Goal: Information Seeking & Learning: Compare options

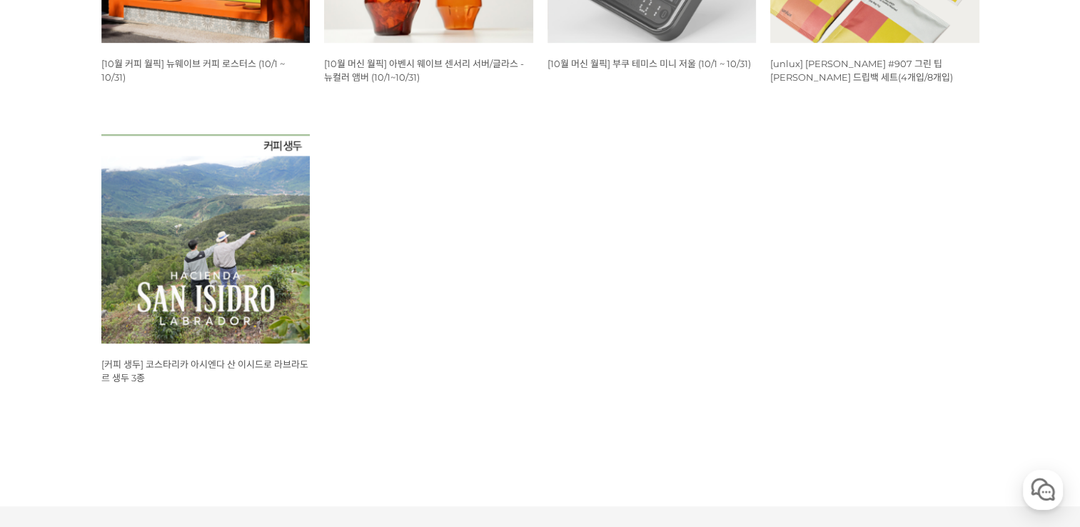
scroll to position [857, 0]
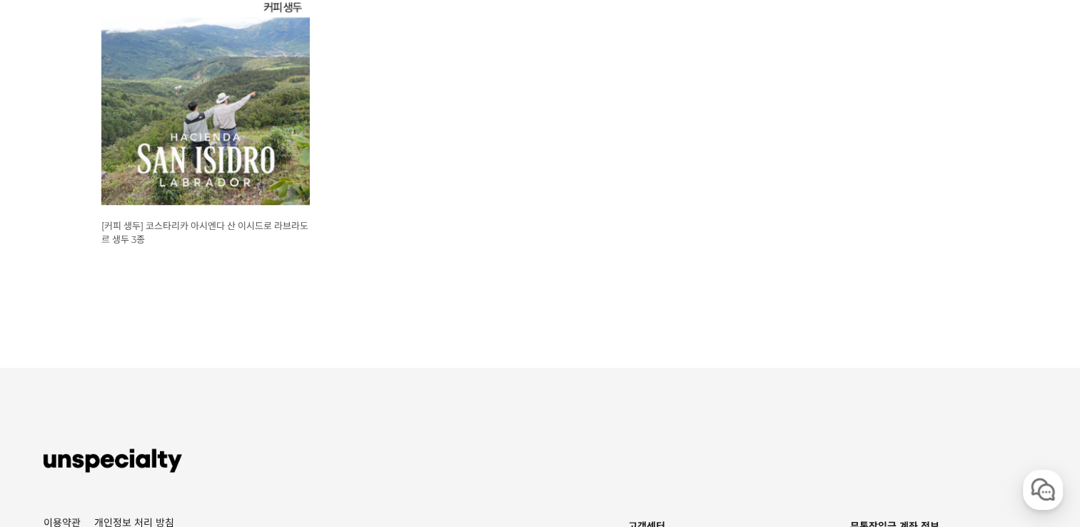
click at [263, 170] on img at bounding box center [205, 100] width 209 height 209
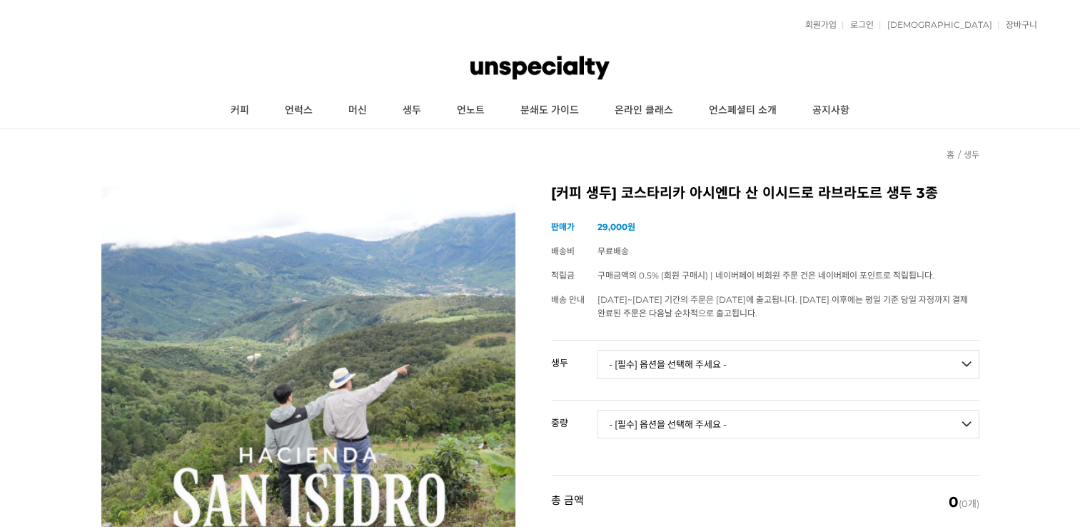
scroll to position [143, 0]
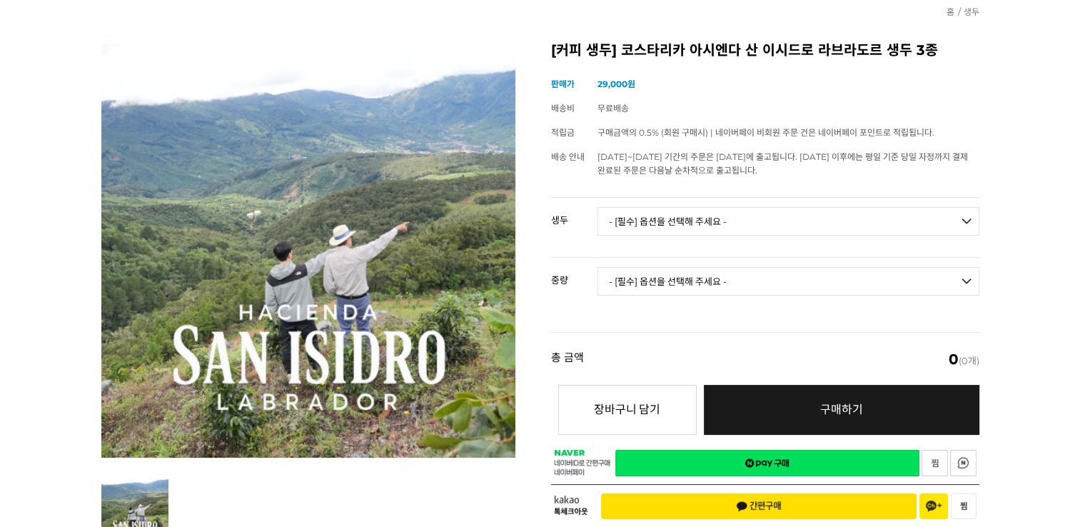
click at [640, 233] on td "- [필수] 옵션을 선택해 주세요 - ------------------- 코스타리카 아시엔다 산 이시드로 라브라도르 엘 세드로 게이샤 무산소 …" at bounding box center [788, 227] width 382 height 59
click at [640, 227] on select "- [필수] 옵션을 선택해 주세요 - ------------------- 코스타리카 아시엔다 산 이시드로 라브라도르 엘 세드로 게이샤 무산소 …" at bounding box center [788, 221] width 382 height 29
select select "코스타리카 아시엔다 산 이시드로 라브라도르 엘 세드로 게이샤 무산소 내추럴"
click at [597, 207] on select "- [필수] 옵션을 선택해 주세요 - ------------------- 코스타리카 아시엔다 산 이시드로 라브라도르 엘 세드로 게이샤 무산소 …" at bounding box center [788, 221] width 382 height 29
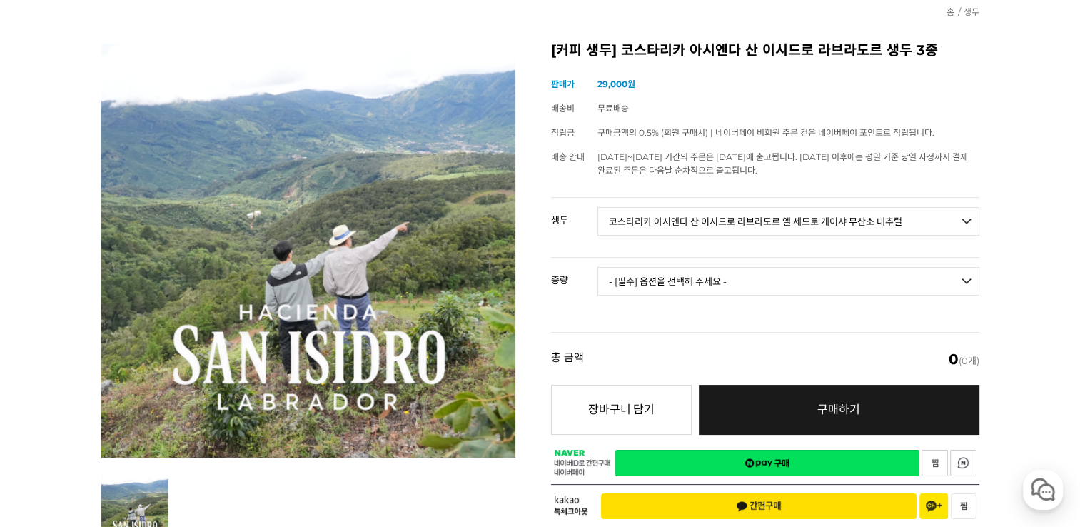
click at [699, 271] on select "- [필수] 옵션을 선택해 주세요 - ------------------- 500g 1kg" at bounding box center [788, 281] width 382 height 29
select select "1kg"
click at [597, 267] on select "- [필수] 옵션을 선택해 주세요 - ------------------- 500g 1kg" at bounding box center [788, 281] width 382 height 29
select select "*"
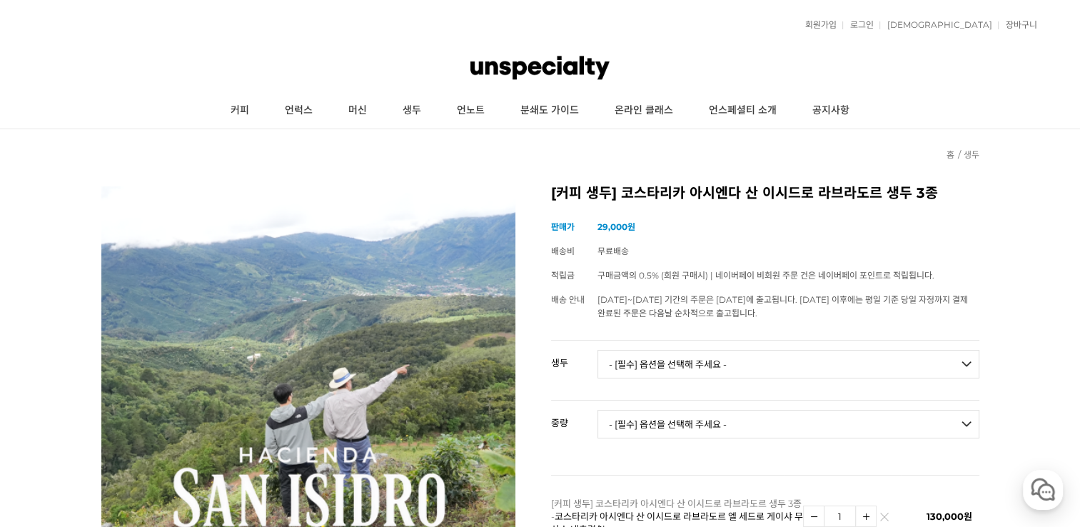
click at [550, 72] on img at bounding box center [539, 67] width 138 height 43
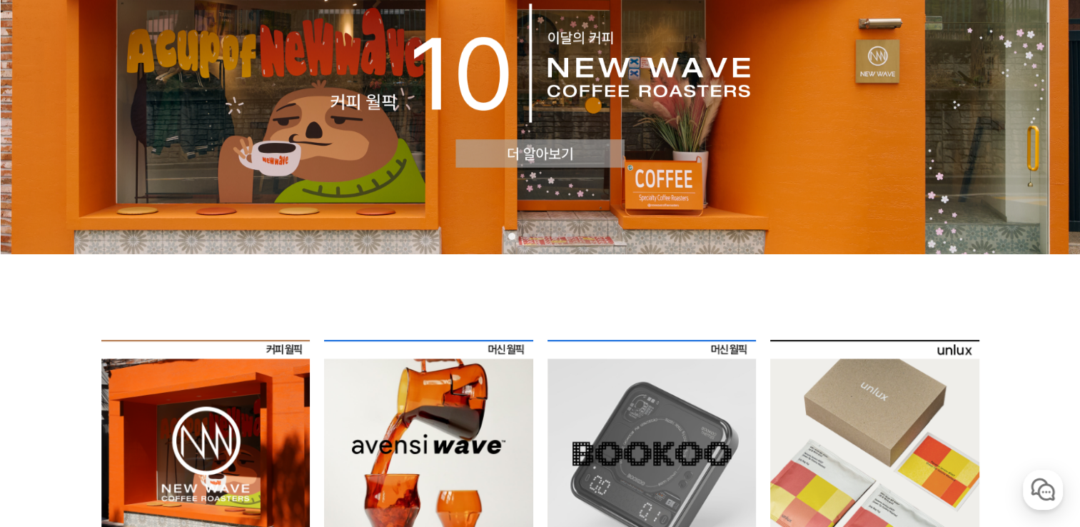
scroll to position [71, 0]
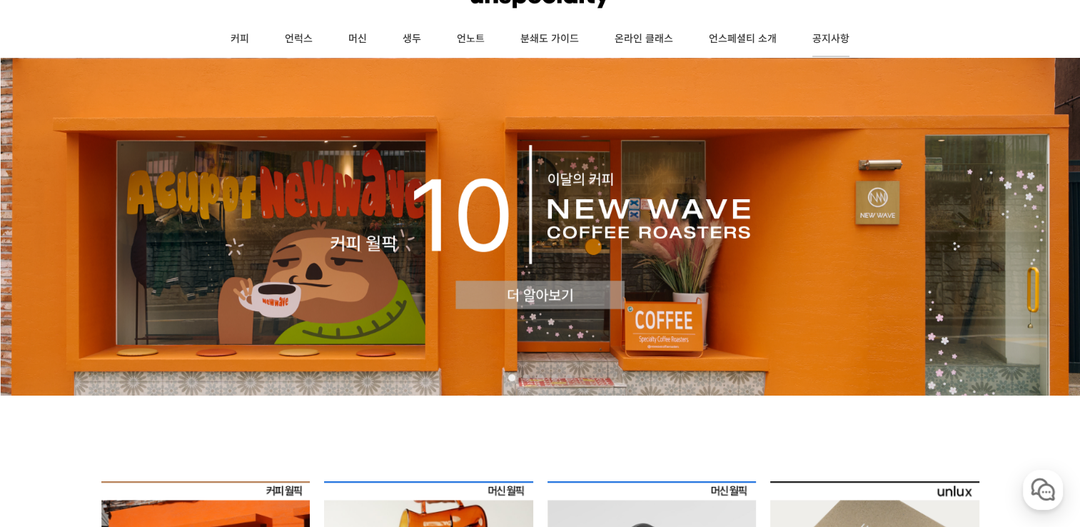
click at [839, 39] on link "공지사항" at bounding box center [830, 39] width 73 height 36
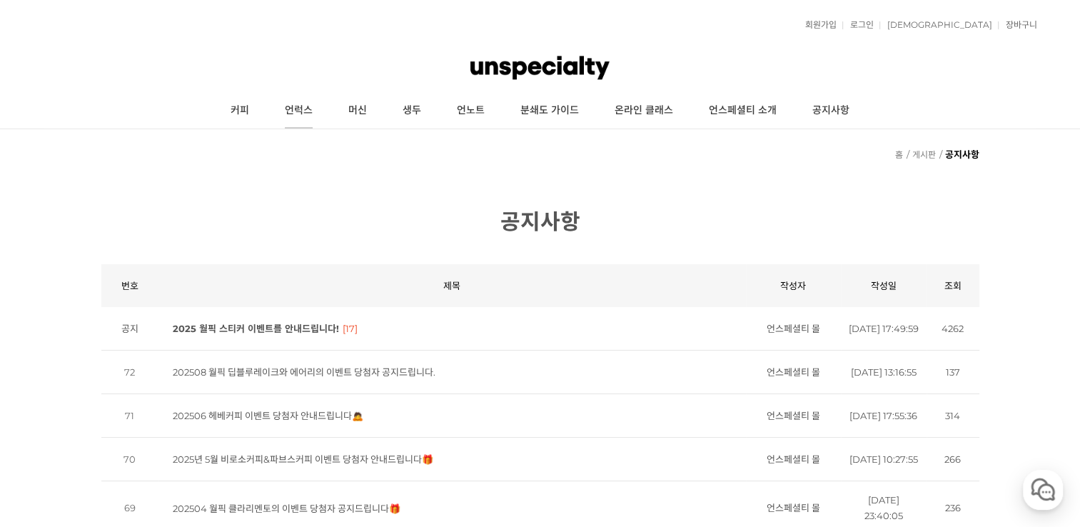
click at [274, 114] on link "언럭스" at bounding box center [299, 111] width 64 height 36
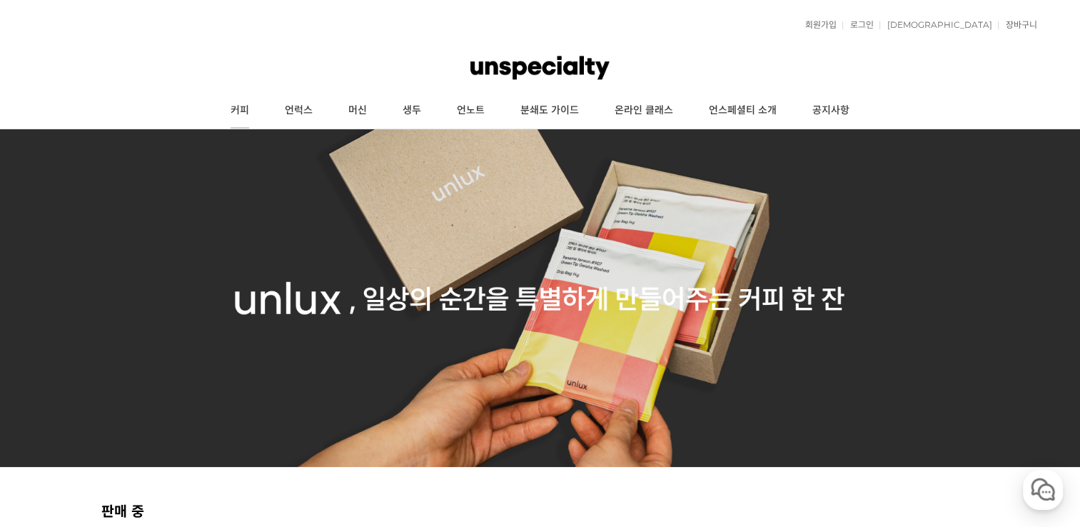
click at [247, 113] on link "커피" at bounding box center [240, 111] width 54 height 36
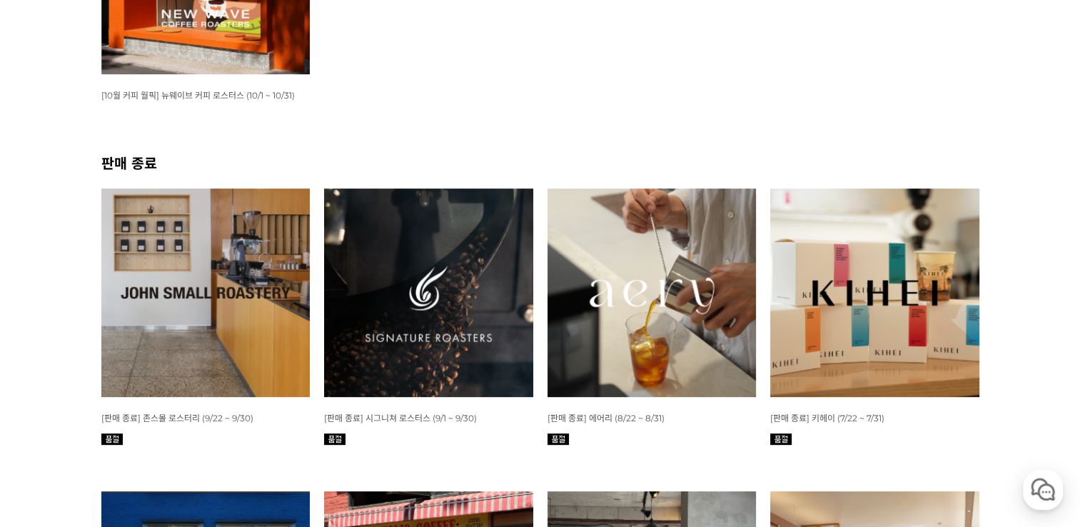
scroll to position [71, 0]
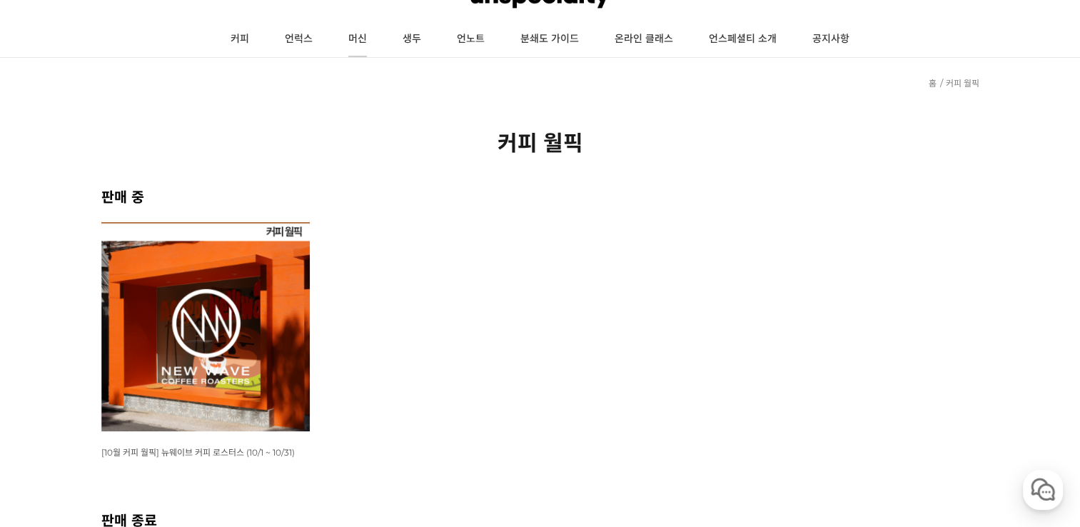
click at [356, 41] on link "머신" at bounding box center [358, 39] width 54 height 36
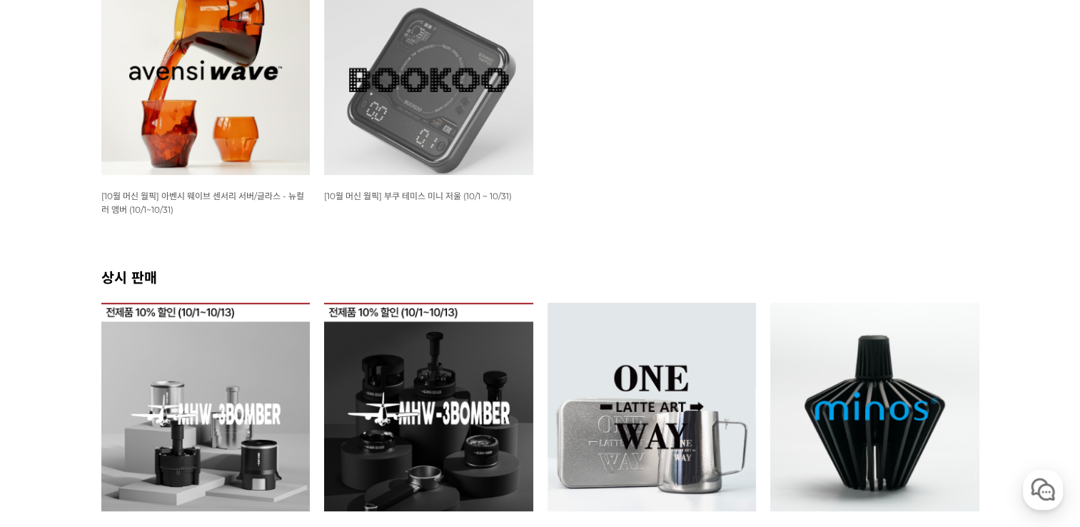
scroll to position [500, 0]
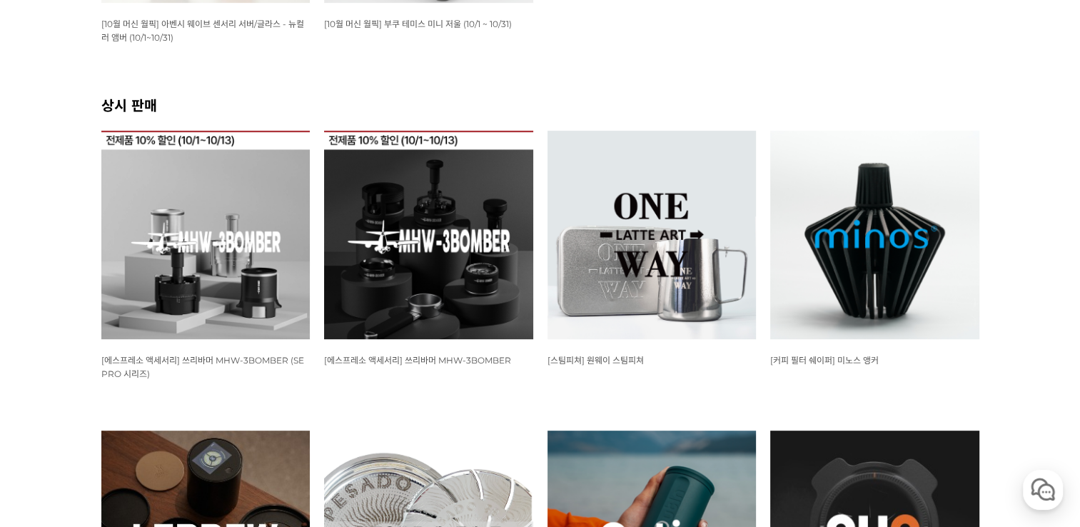
click at [275, 218] on img at bounding box center [205, 235] width 209 height 209
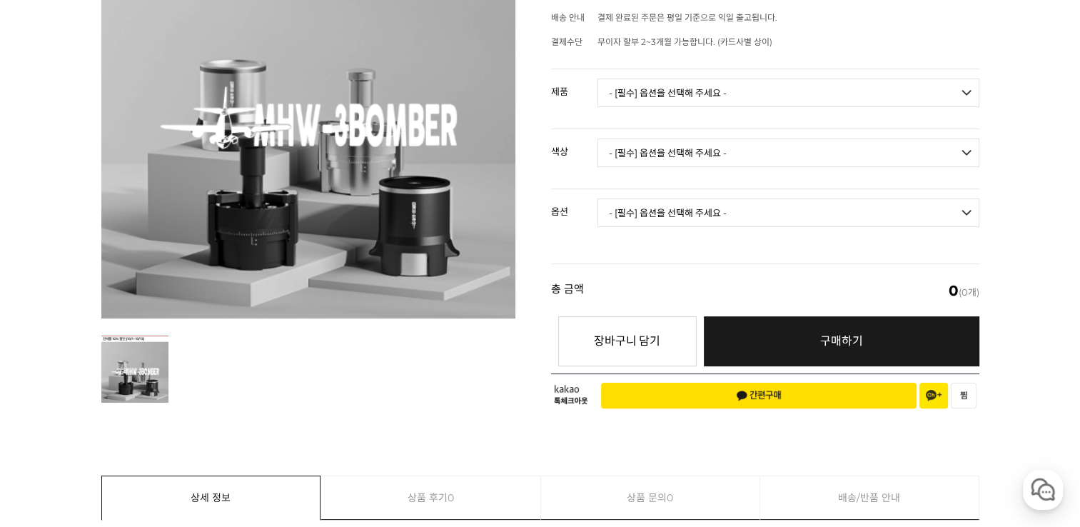
scroll to position [143, 0]
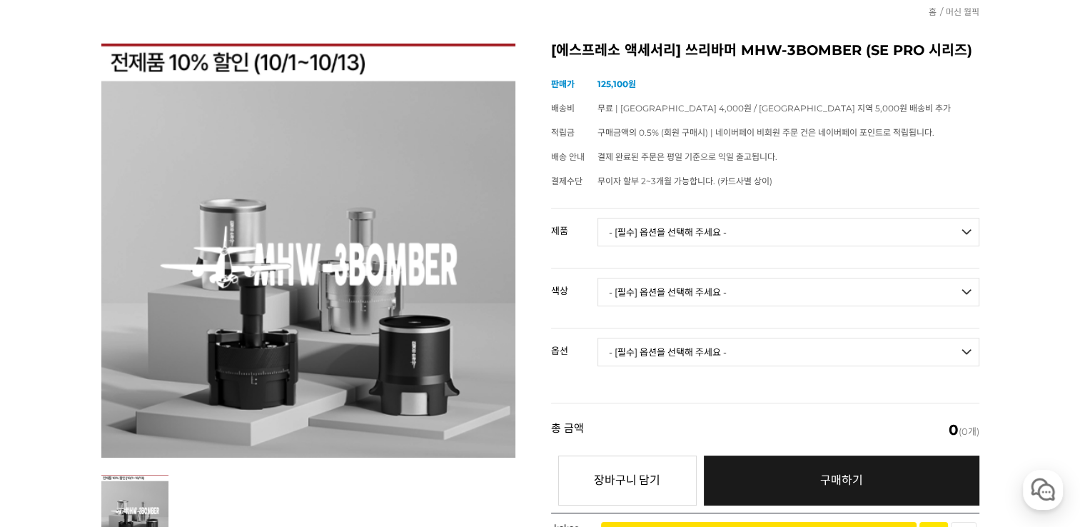
click at [645, 221] on select "- [필수] 옵션을 선택해 주세요 - ------------------- SE PRO 쉐이커 도징퍼널 SE PRO 니들 디스트리뷰터" at bounding box center [788, 232] width 382 height 29
select select "SE PRO 니들 디스트리뷰터"
click at [597, 218] on select "- [필수] 옵션을 선택해 주세요 - ------------------- SE PRO 쉐이커 도징퍼널 SE PRO 니들 디스트리뷰터" at bounding box center [788, 232] width 382 height 29
click at [645, 289] on select "- [필수] 옵션을 선택해 주세요 - ------------------- 블랙 실버" at bounding box center [788, 292] width 382 height 29
select select "블랙"
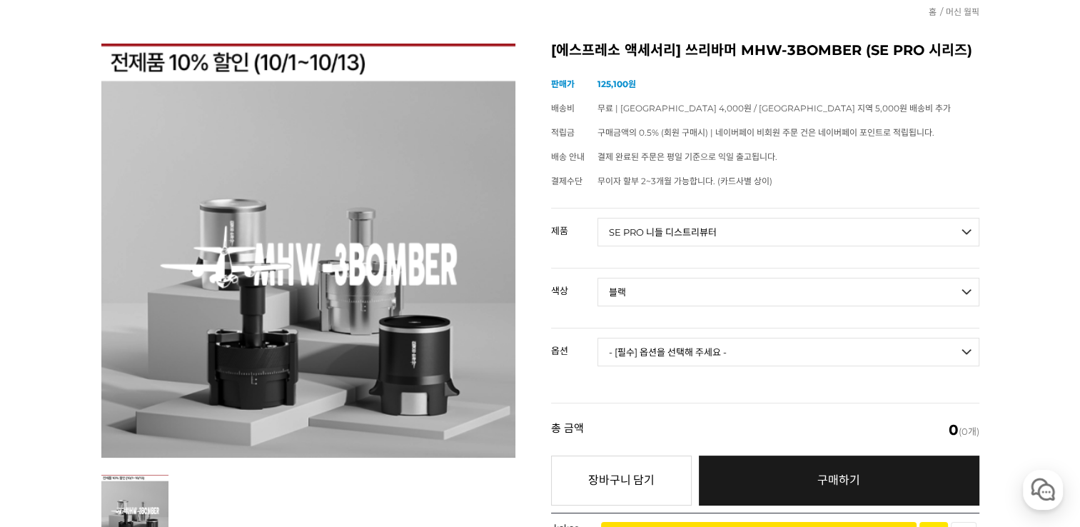
click at [597, 278] on select "- [필수] 옵션을 선택해 주세요 - ------------------- 블랙 실버" at bounding box center [788, 292] width 382 height 29
click at [640, 356] on select "- [필수] 옵션을 선택해 주세요 - ------------------- 일반형 NS/NV형" at bounding box center [788, 352] width 382 height 29
select select "일반형"
click at [597, 338] on select "- [필수] 옵션을 선택해 주세요 - ------------------- 일반형 NS/NV형" at bounding box center [788, 352] width 382 height 29
select select "*"
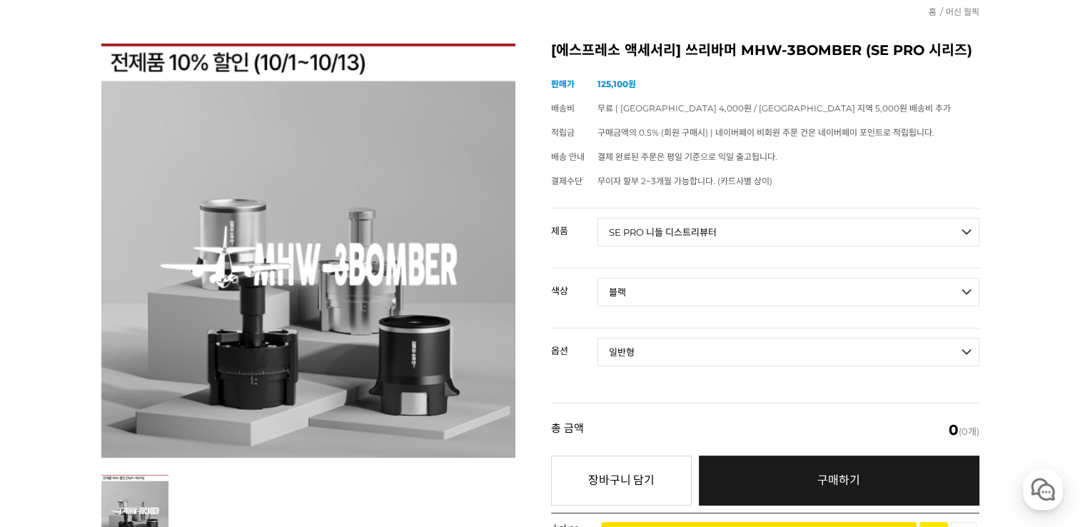
select select "*"
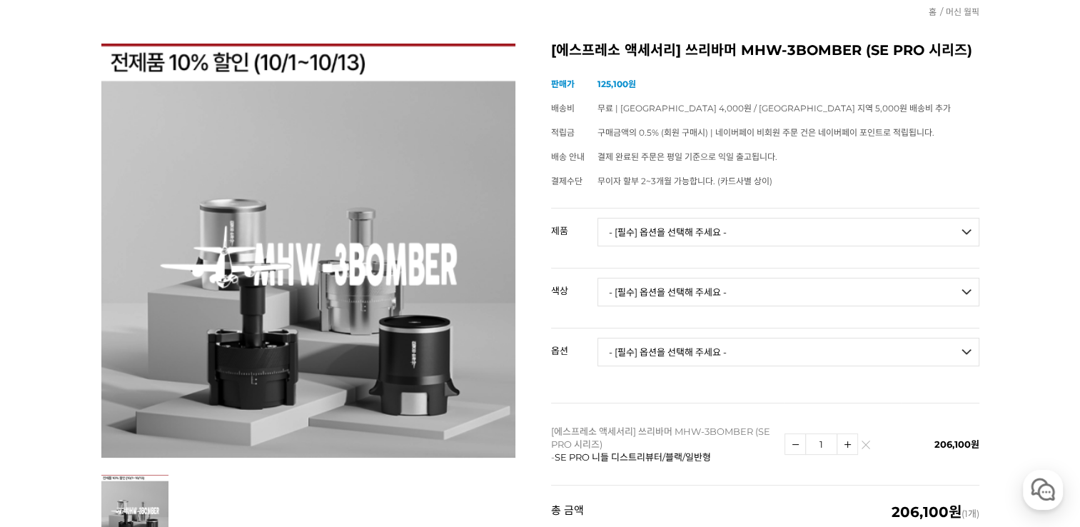
click at [627, 403] on td "[에스프레소 액세서리] 쓰리바머 MHW-3BOMBER (SE PRO 시리즈) - SE PRO 니들 디스트리뷰터/블랙/일반형" at bounding box center [667, 444] width 233 height 82
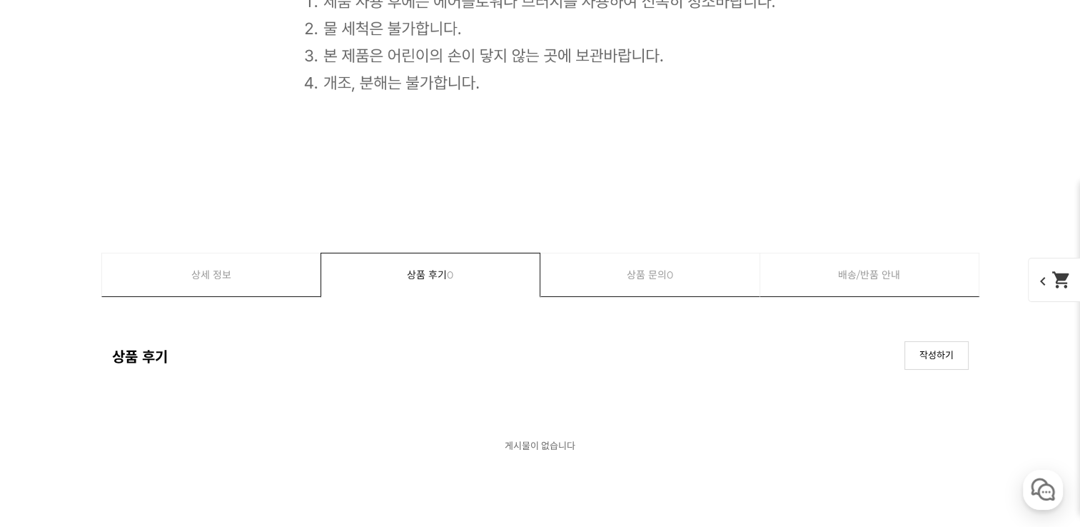
scroll to position [20891, 0]
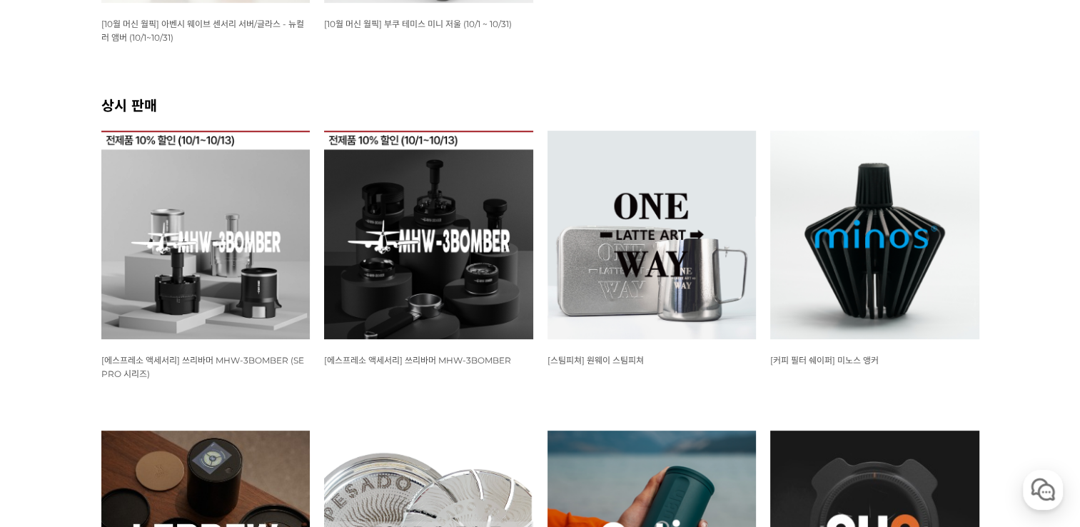
click at [423, 272] on img at bounding box center [428, 235] width 209 height 209
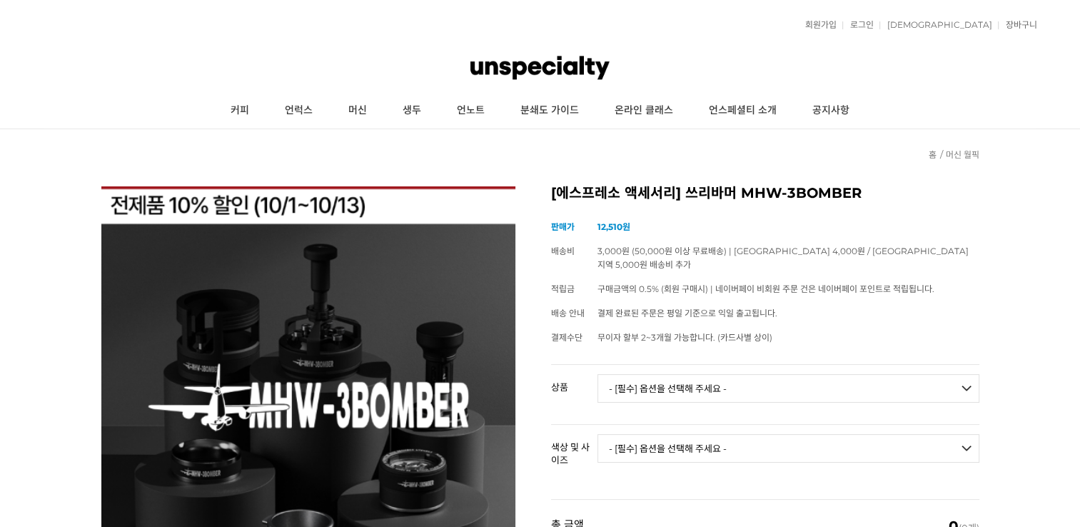
click at [790, 374] on select "- [필수] 옵션을 선택해 주세요 - ------------------- 라이트닝 니들 디스트리뷰터 2.0 사이클론 니들 디스트리뷰터 [품절]…" at bounding box center [788, 388] width 382 height 29
select select "그래비티 디스트리뷰터"
click at [597, 374] on select "- [필수] 옵션을 선택해 주세요 - ------------------- 라이트닝 니들 디스트리뷰터 2.0 사이클론 니들 디스트리뷰터 [품절]…" at bounding box center [788, 388] width 382 height 29
click at [714, 413] on table "상품 옵션 상품 - [필수] 옵션을 선택해 주세요 - ------------------- 라이트닝 니들 디스트리뷰터 2.0 사이클론 니들 디스…" at bounding box center [765, 424] width 428 height 120
click at [714, 425] on td "- [필수] 옵션을 선택해 주세요 - ------------------- 해당 없음" at bounding box center [788, 454] width 382 height 59
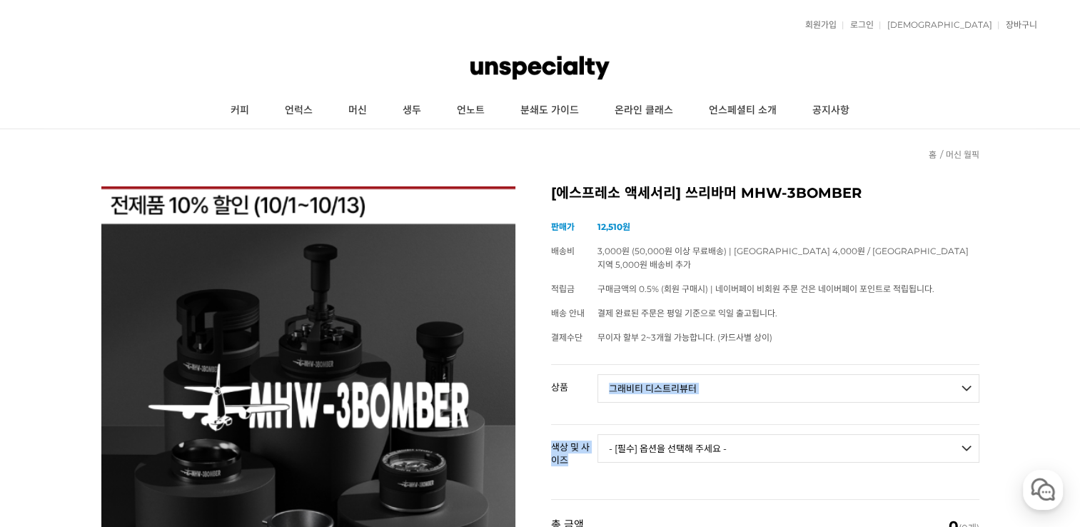
click at [691, 434] on select "- [필수] 옵션을 선택해 주세요 - ------------------- 해당 없음" at bounding box center [788, 448] width 382 height 29
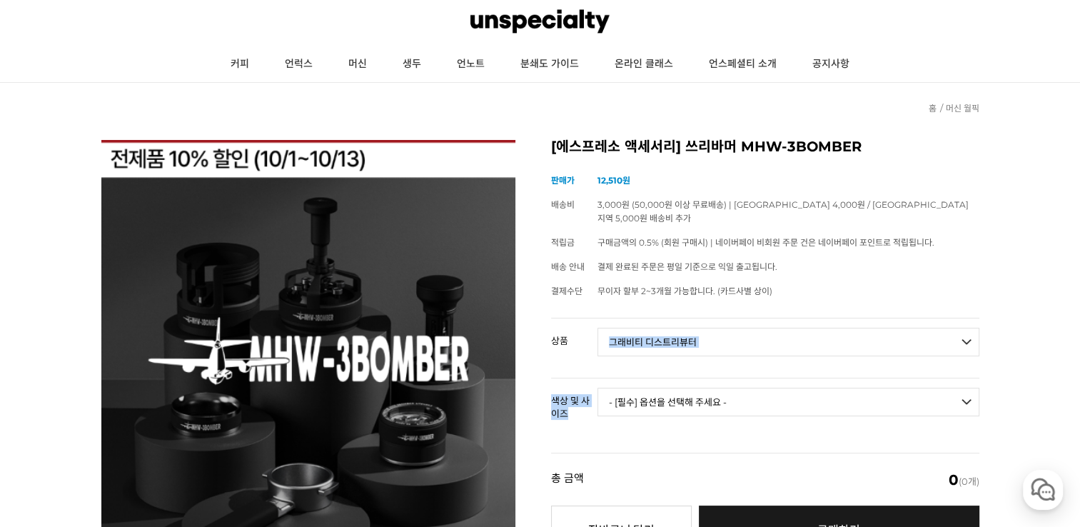
scroll to position [71, 0]
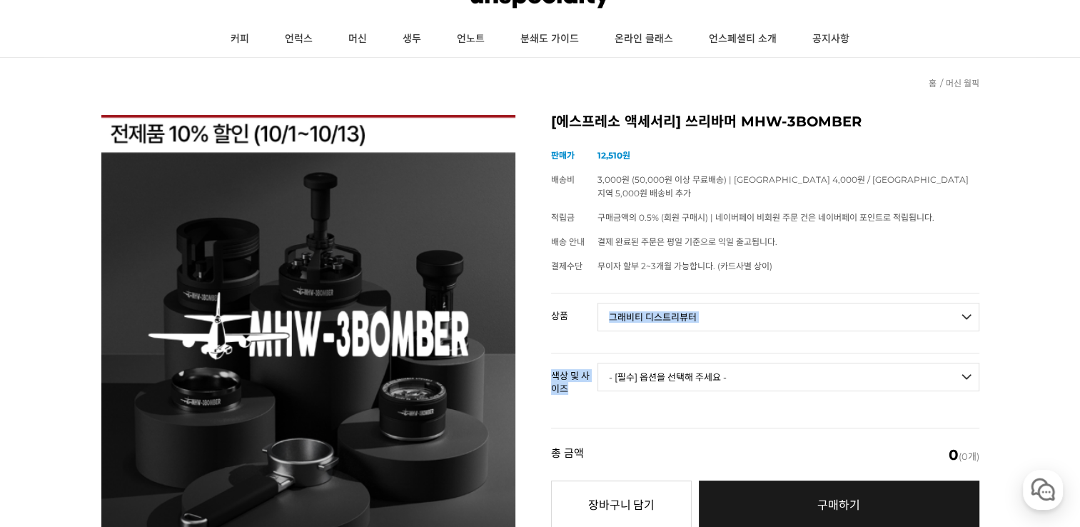
click at [730, 363] on select "- [필수] 옵션을 선택해 주세요 - ------------------- 해당 없음" at bounding box center [788, 377] width 382 height 29
click at [695, 439] on div "총 금액 (개수) 0 (0개)" at bounding box center [765, 454] width 428 height 53
click at [685, 365] on select "- [필수] 옵션을 선택해 주세요 - ------------------- 해당 없음" at bounding box center [788, 377] width 382 height 29
select select "해당 없음"
click at [597, 363] on select "- [필수] 옵션을 선택해 주세요 - ------------------- 해당 없음" at bounding box center [788, 377] width 382 height 29
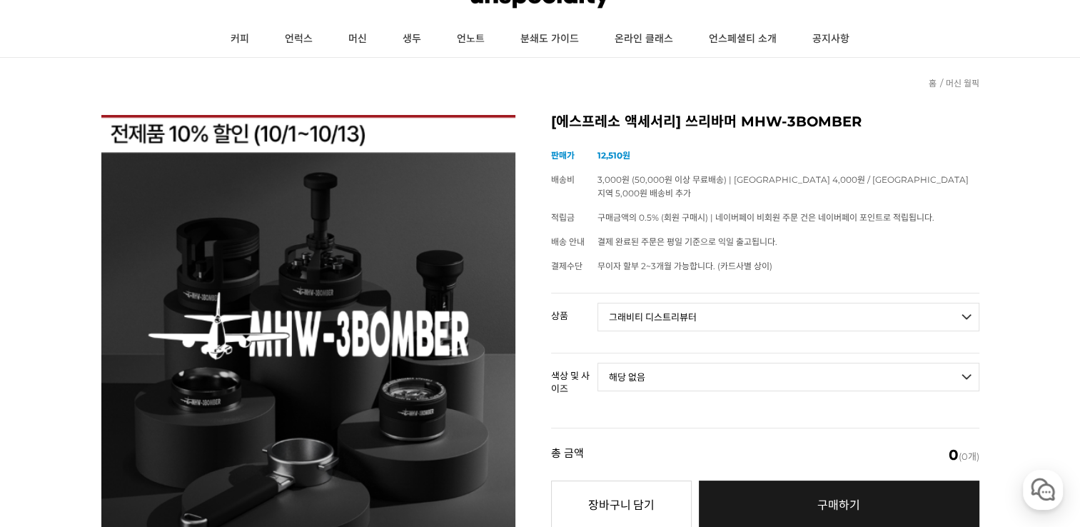
select select "*"
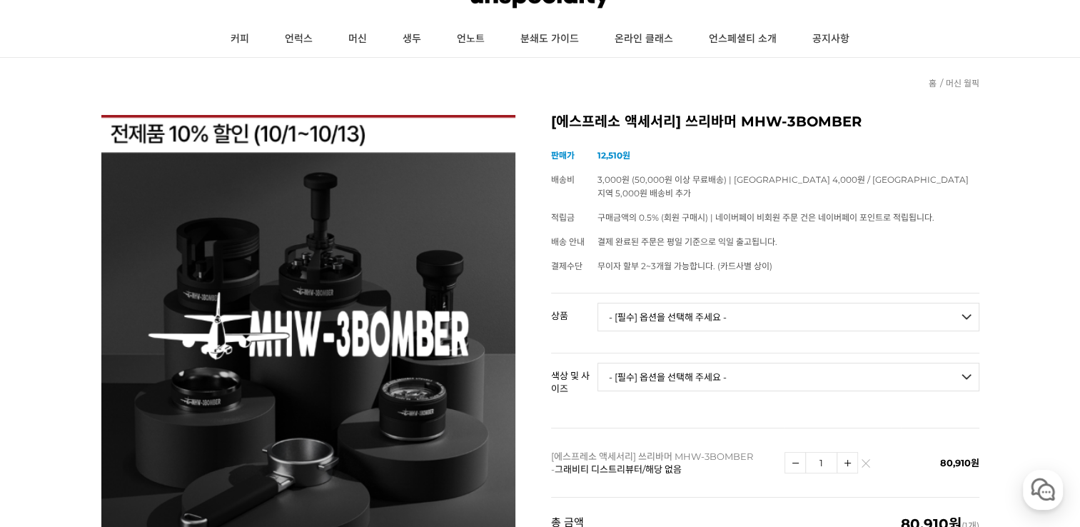
click at [696, 406] on div "상품 옵션 상품 - [필수] 옵션을 선택해 주세요 - ------------------- 라이트닝 니들 디스트리뷰터 2.0 사이클론 니들 디스…" at bounding box center [765, 395] width 428 height 204
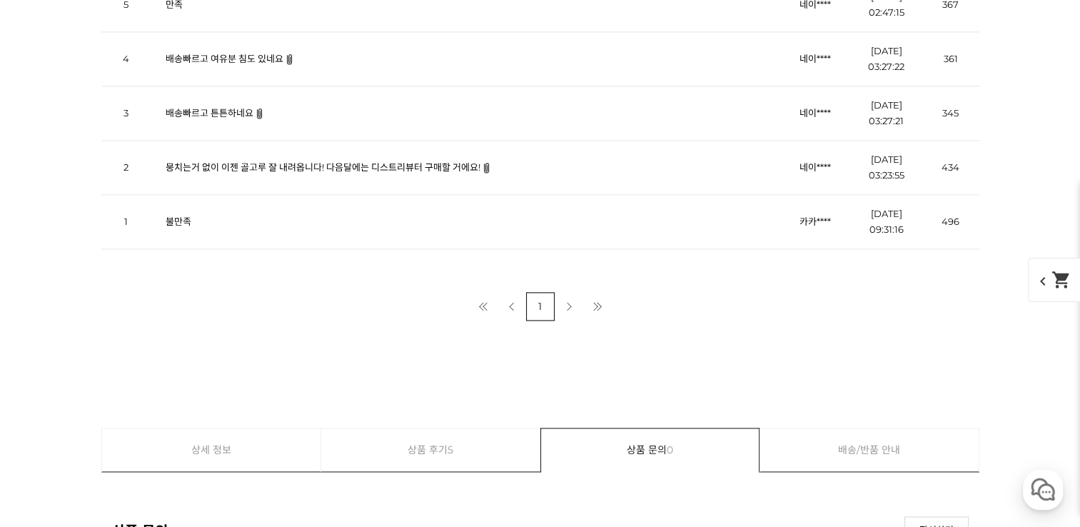
scroll to position [55799, 0]
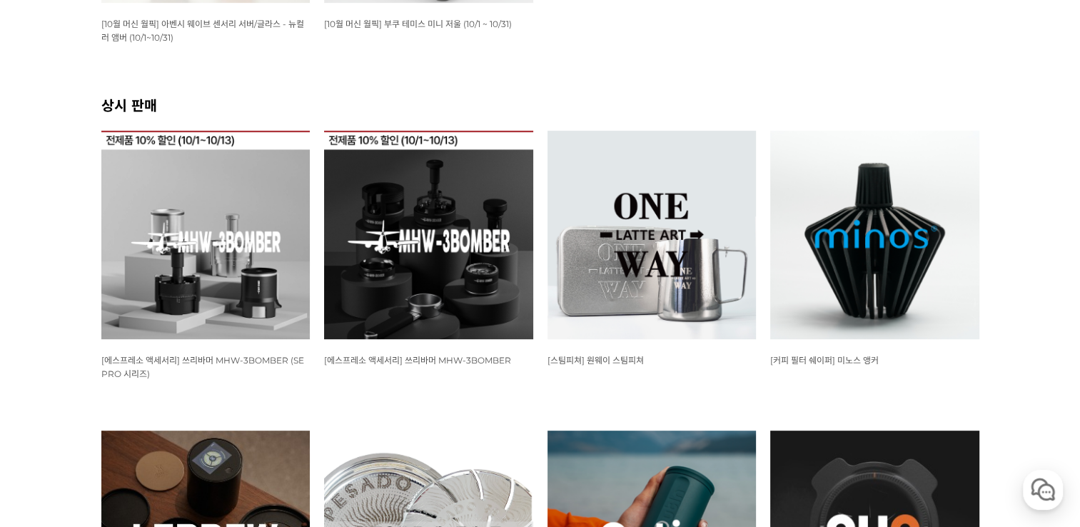
scroll to position [571, 0]
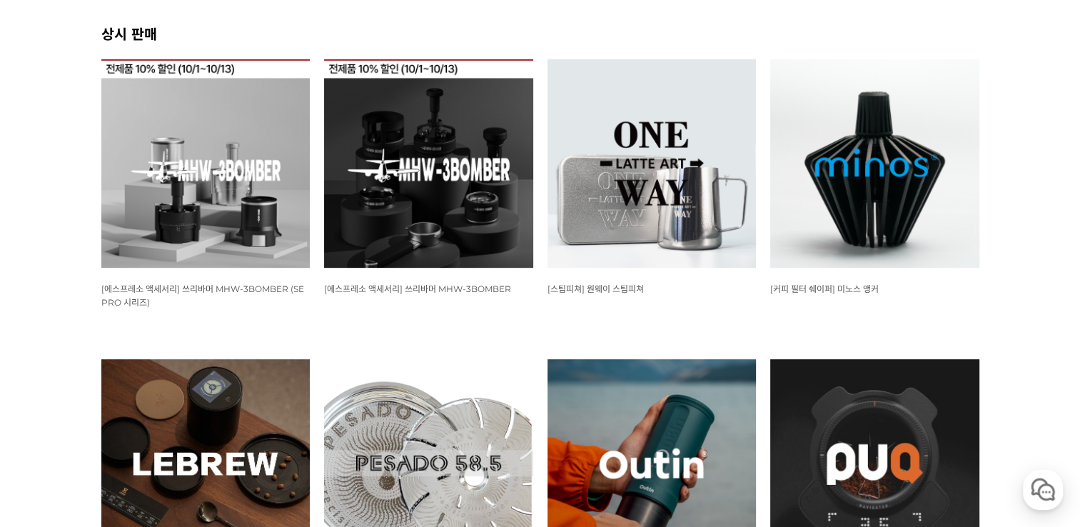
click at [847, 254] on img at bounding box center [874, 163] width 209 height 209
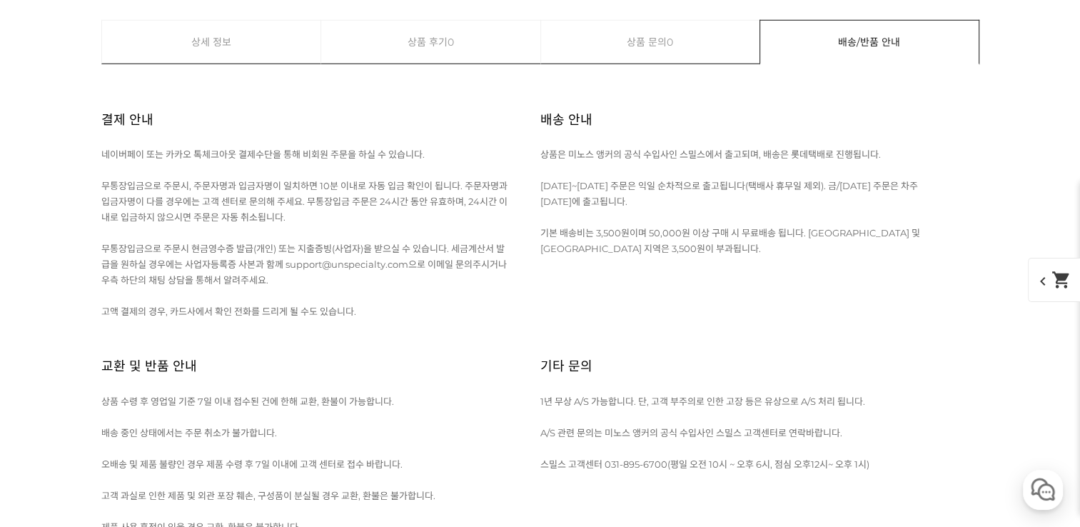
scroll to position [9637, 0]
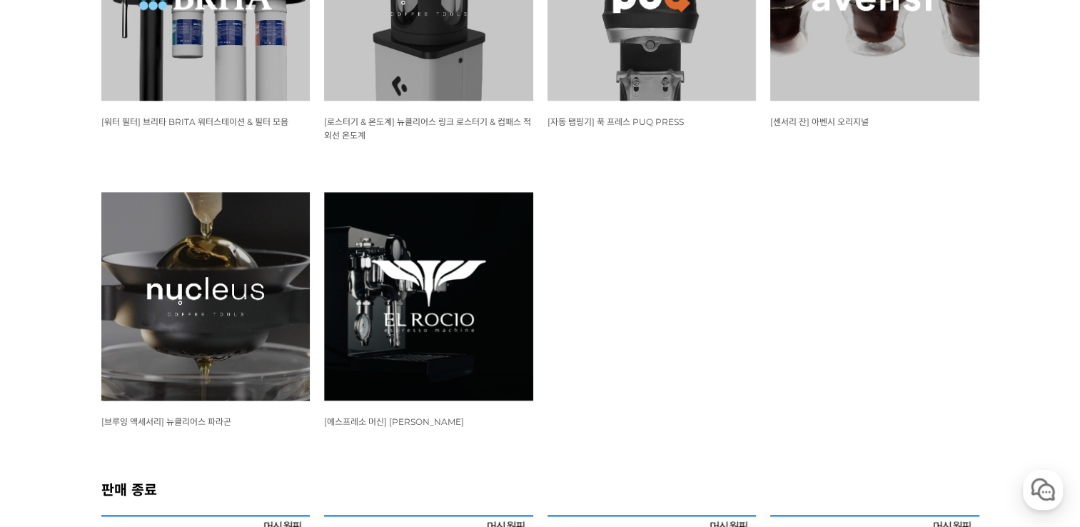
scroll to position [1642, 0]
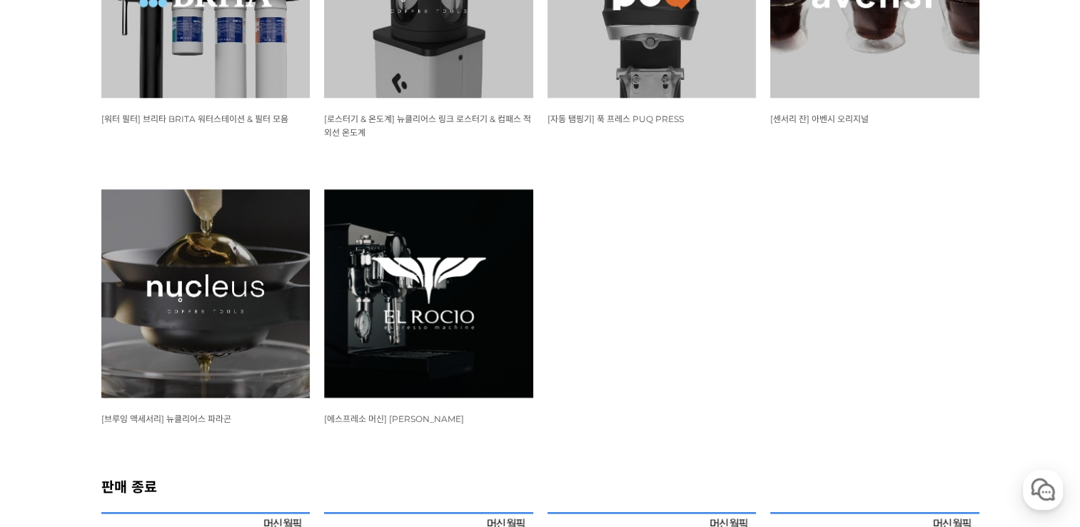
click at [243, 298] on img at bounding box center [205, 293] width 209 height 209
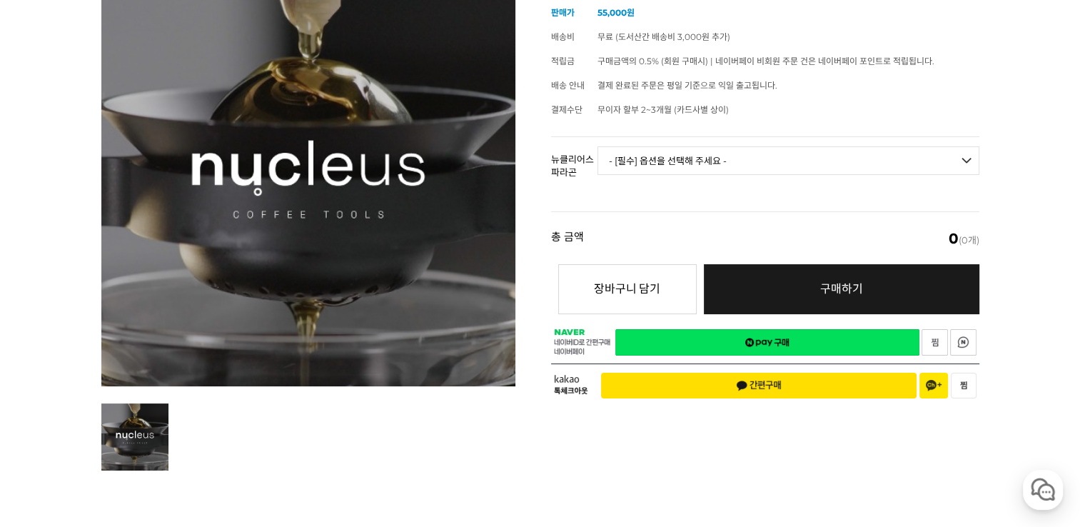
click at [762, 161] on select "- [필수] 옵션을 선택해 주세요 - ------------------- 브루어 세트 V.2 브루어 칠링락 에스프레소 세트 에스프레소 칠링락" at bounding box center [788, 160] width 382 height 29
click at [760, 166] on select "- [필수] 옵션을 선택해 주세요 - ------------------- 브루어 세트 V.2 브루어 칠링락 에스프레소 세트 에스프레소 칠링락" at bounding box center [788, 160] width 382 height 29
click at [597, 146] on select "- [필수] 옵션을 선택해 주세요 - ------------------- 브루어 세트 V.2 브루어 칠링락 에스프레소 세트 에스프레소 칠링락" at bounding box center [788, 160] width 382 height 29
select select "*"
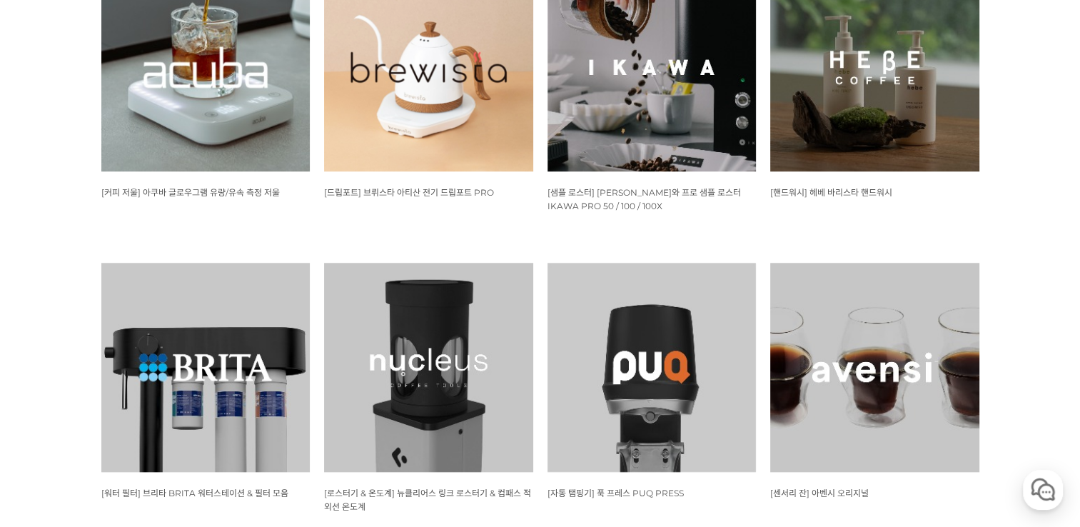
scroll to position [1207, 0]
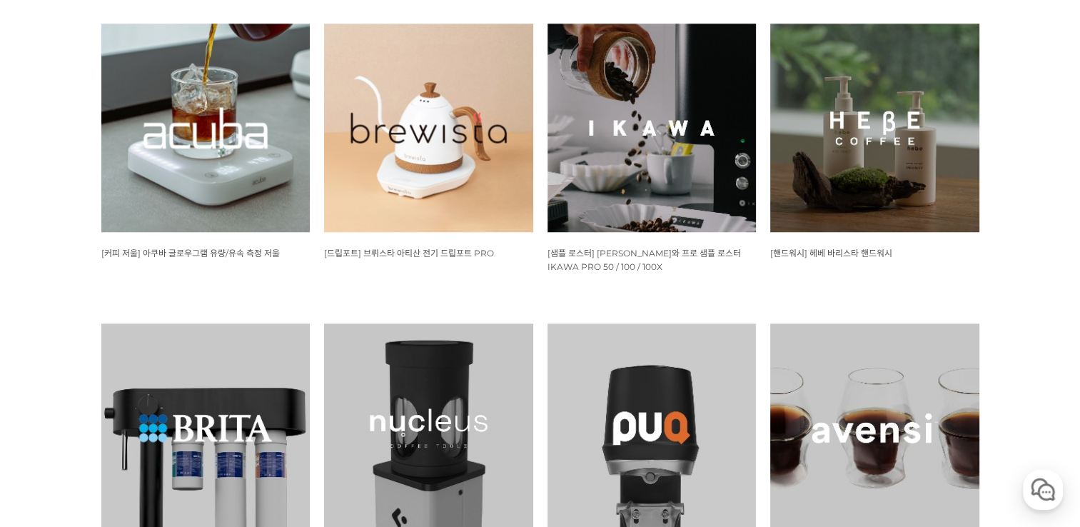
click at [450, 135] on img at bounding box center [428, 128] width 209 height 209
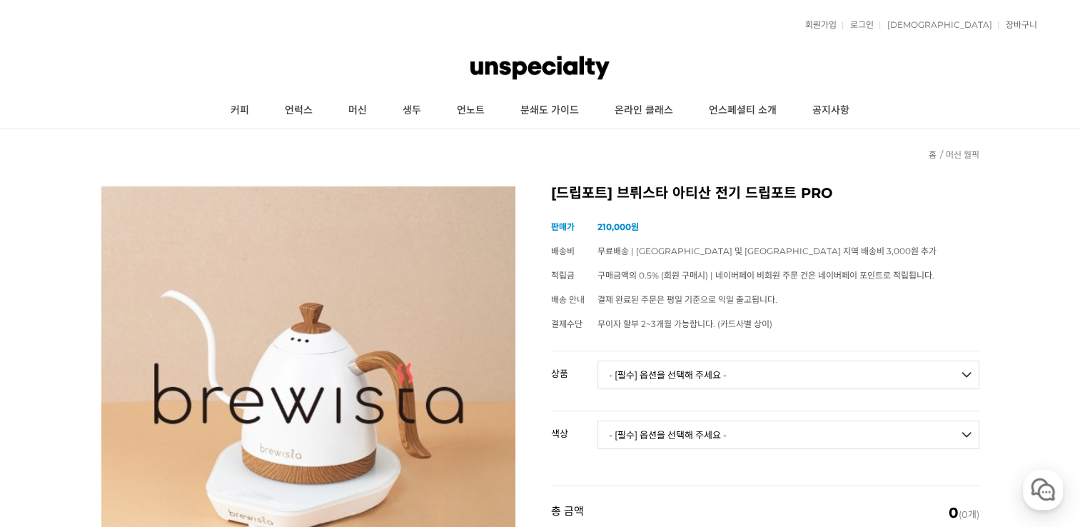
click at [808, 373] on select "- [필수] 옵션을 선택해 주세요 - ------------------- 브뤼스타 아티산 전기 드립포트 PRO 600mL 브뤼스타 아티산 전기…" at bounding box center [788, 374] width 382 height 29
select select "브뤼스타 아티산 전기 드립포트 PRO 1L"
click at [597, 360] on select "- [필수] 옵션을 선택해 주세요 - ------------------- 브뤼스타 아티산 전기 드립포트 PRO 600mL 브뤼스타 아티산 전기…" at bounding box center [788, 374] width 382 height 29
click at [711, 430] on select "- [필수] 옵션을 선택해 주세요 - ------------------- 모던화이트 시크블랙 실버그레이" at bounding box center [788, 434] width 382 height 29
select select "모던화이트"
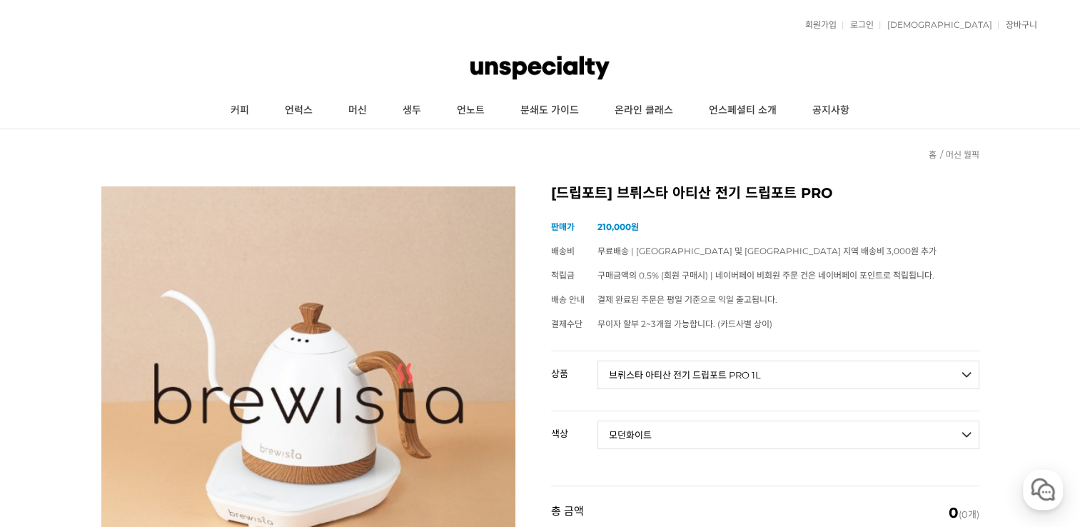
click at [597, 420] on select "- [필수] 옵션을 선택해 주세요 - ------------------- 모던화이트 시크블랙 실버그레이" at bounding box center [788, 434] width 382 height 29
select select "*"
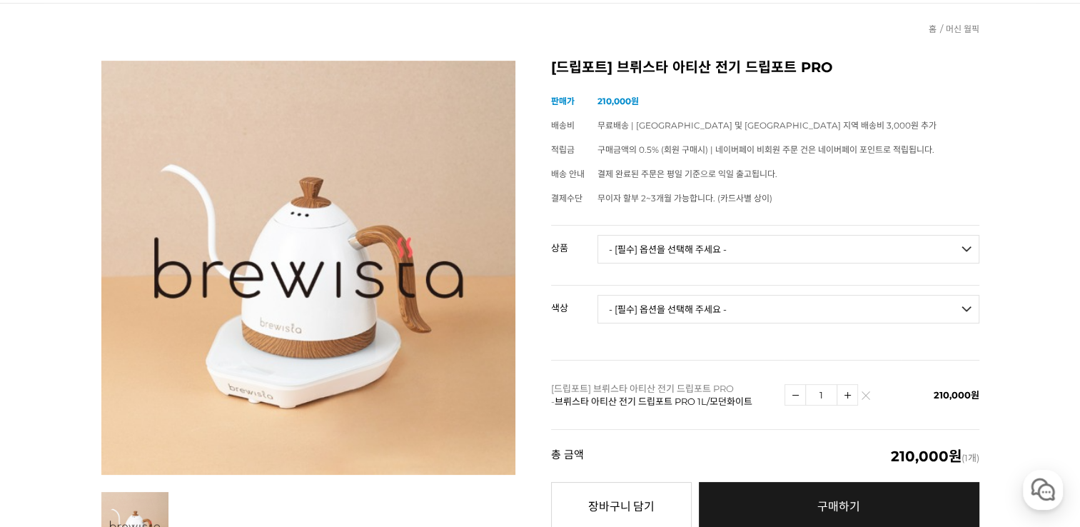
scroll to position [214, 0]
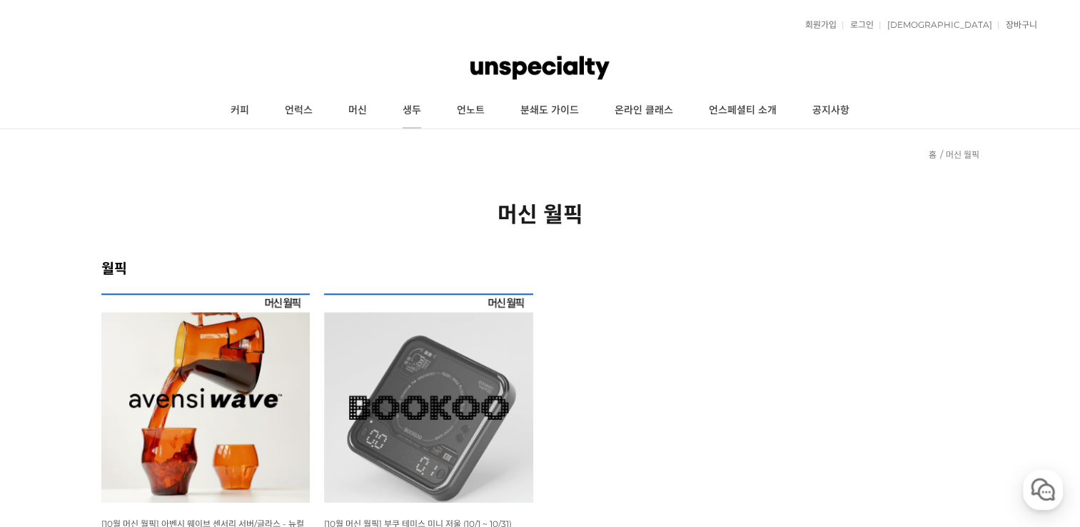
click at [405, 118] on link "생두" at bounding box center [412, 111] width 54 height 36
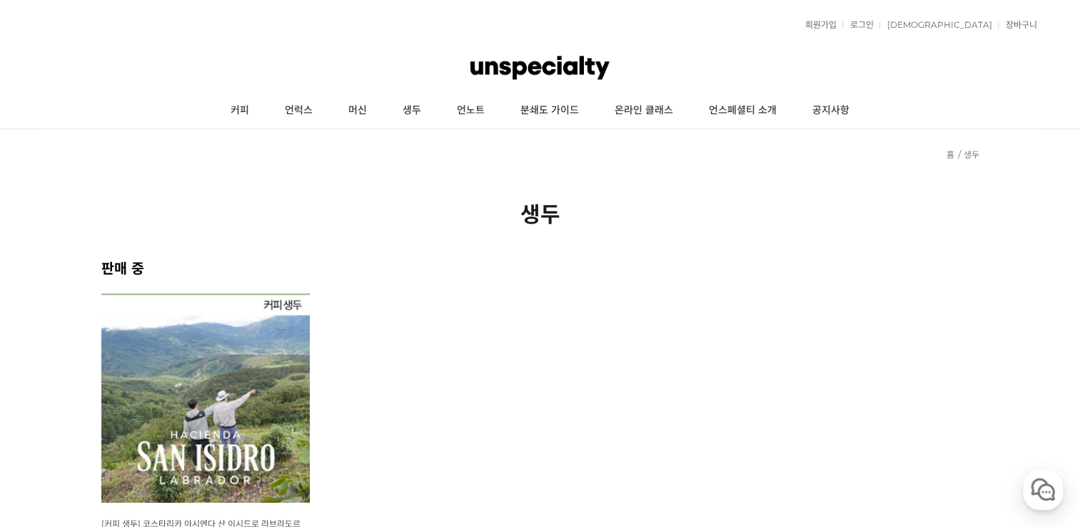
click at [460, 116] on link "언노트" at bounding box center [471, 111] width 64 height 36
